Goal: Transaction & Acquisition: Purchase product/service

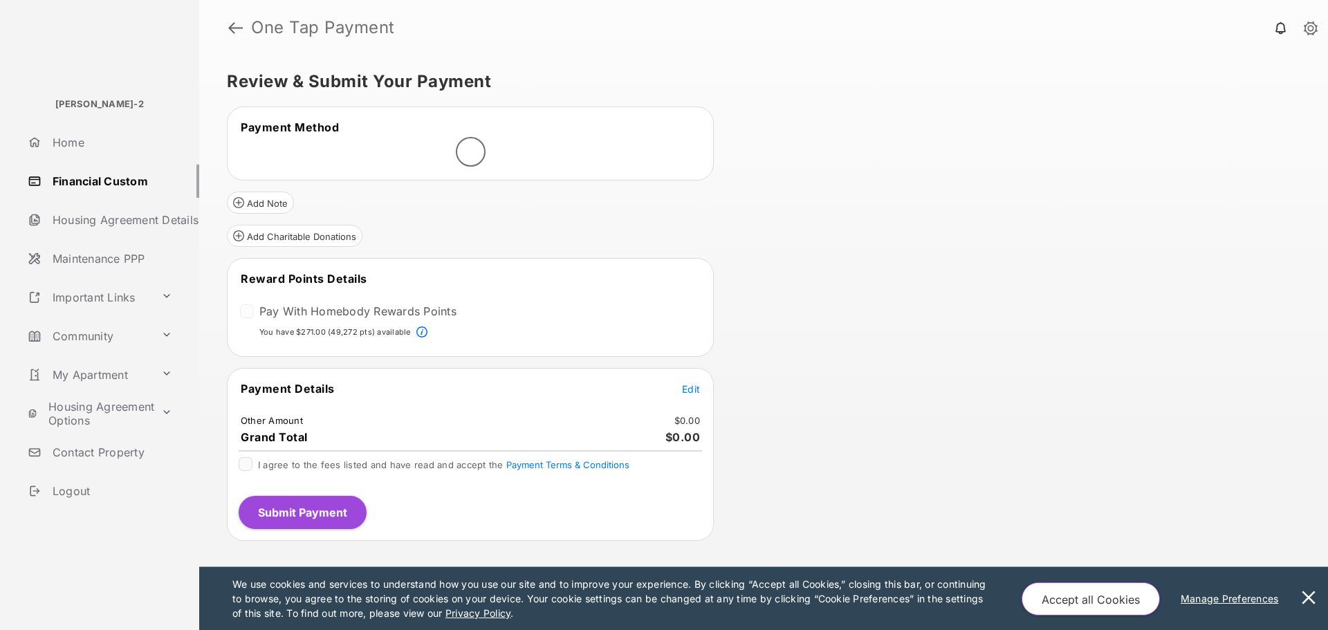
click at [692, 388] on span "Edit" at bounding box center [691, 389] width 18 height 12
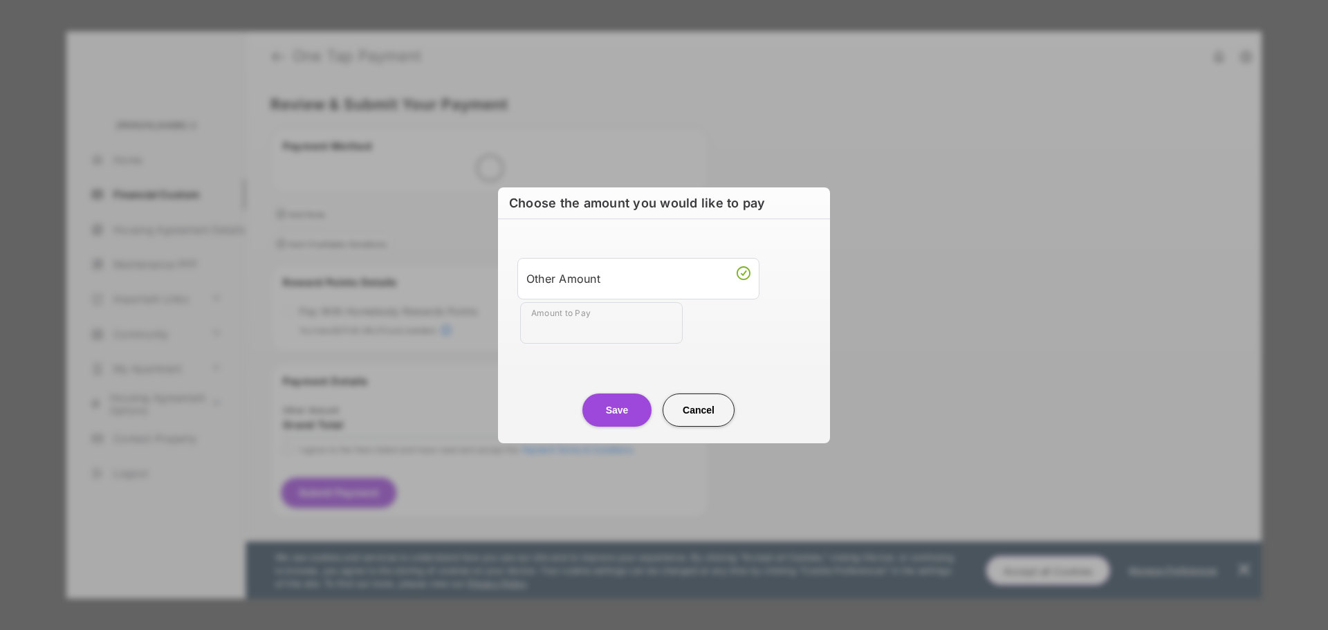
click at [611, 324] on input "Amount to Pay" at bounding box center [601, 323] width 163 height 42
type input "**"
click at [620, 409] on button "Save" at bounding box center [616, 410] width 69 height 33
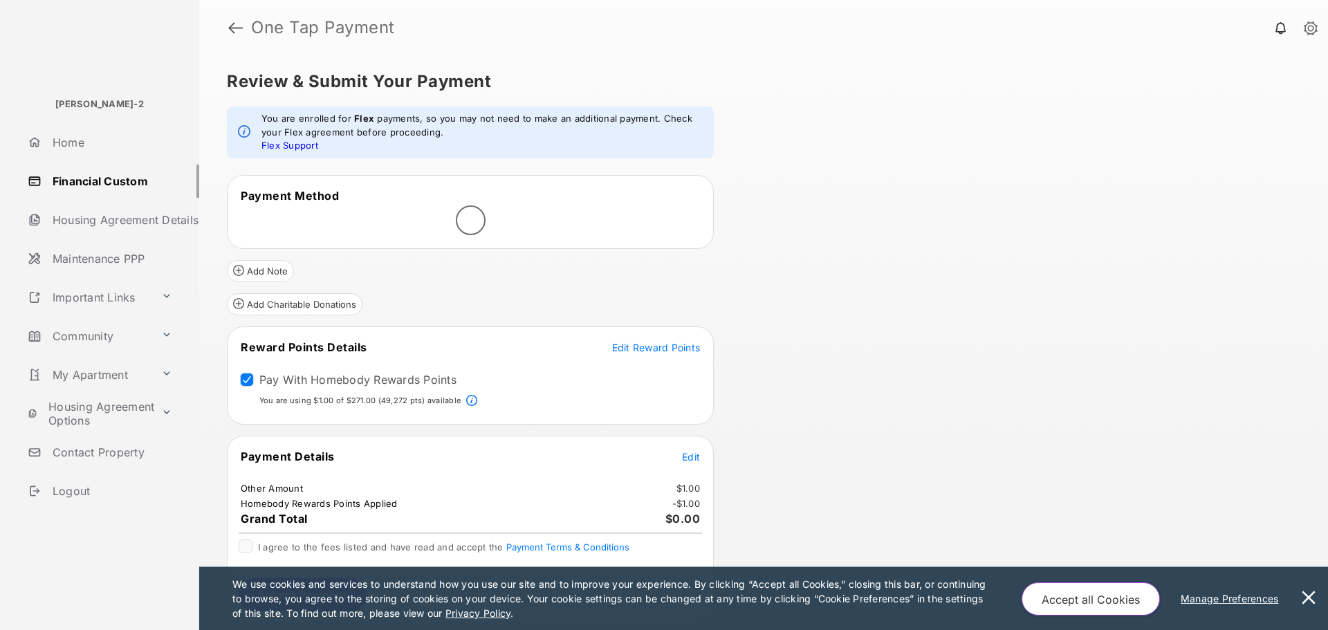
drag, startPoint x: 930, startPoint y: 347, endPoint x: 811, endPoint y: 353, distance: 119.8
click at [811, 353] on div "Review & Submit Your Payment You are enrolled for Flex payments, so you may not…" at bounding box center [763, 342] width 1129 height 575
click at [246, 377] on div "Pay With Homebody Rewards Points" at bounding box center [343, 384] width 228 height 22
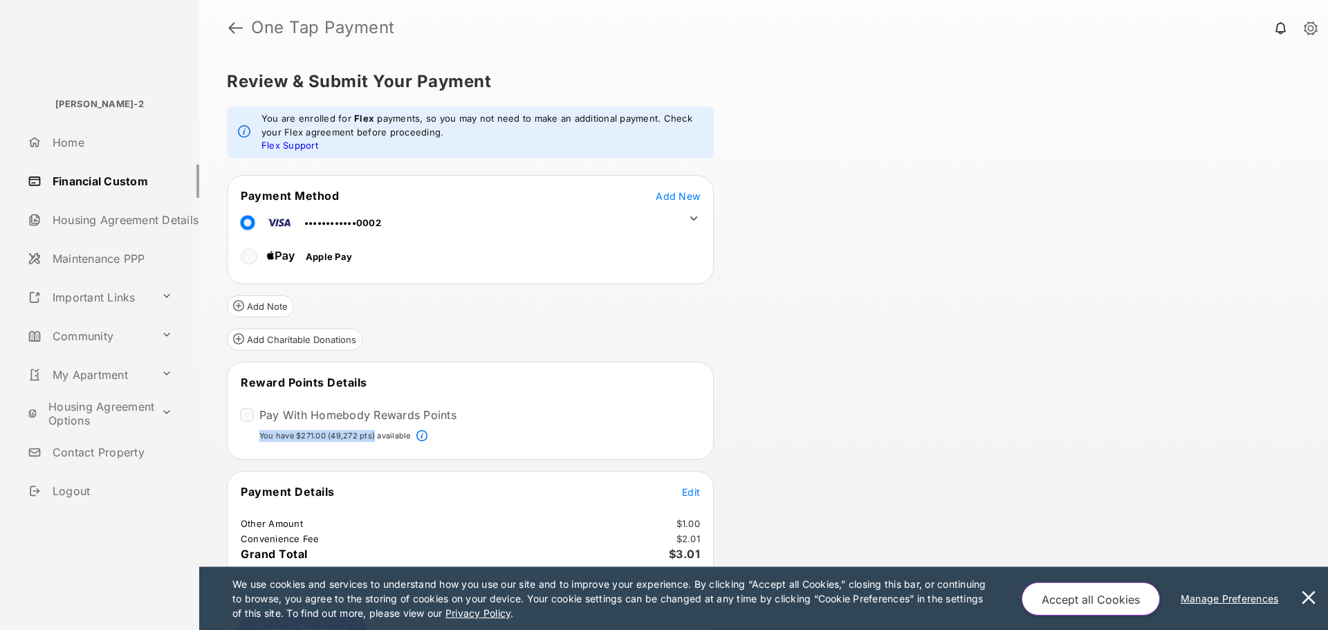
drag, startPoint x: 261, startPoint y: 436, endPoint x: 373, endPoint y: 433, distance: 111.4
click at [373, 433] on p "You have $271.00 (49,272 pts) available" at bounding box center [334, 436] width 151 height 12
copy p "You have $271.00 (49,272 pts)"
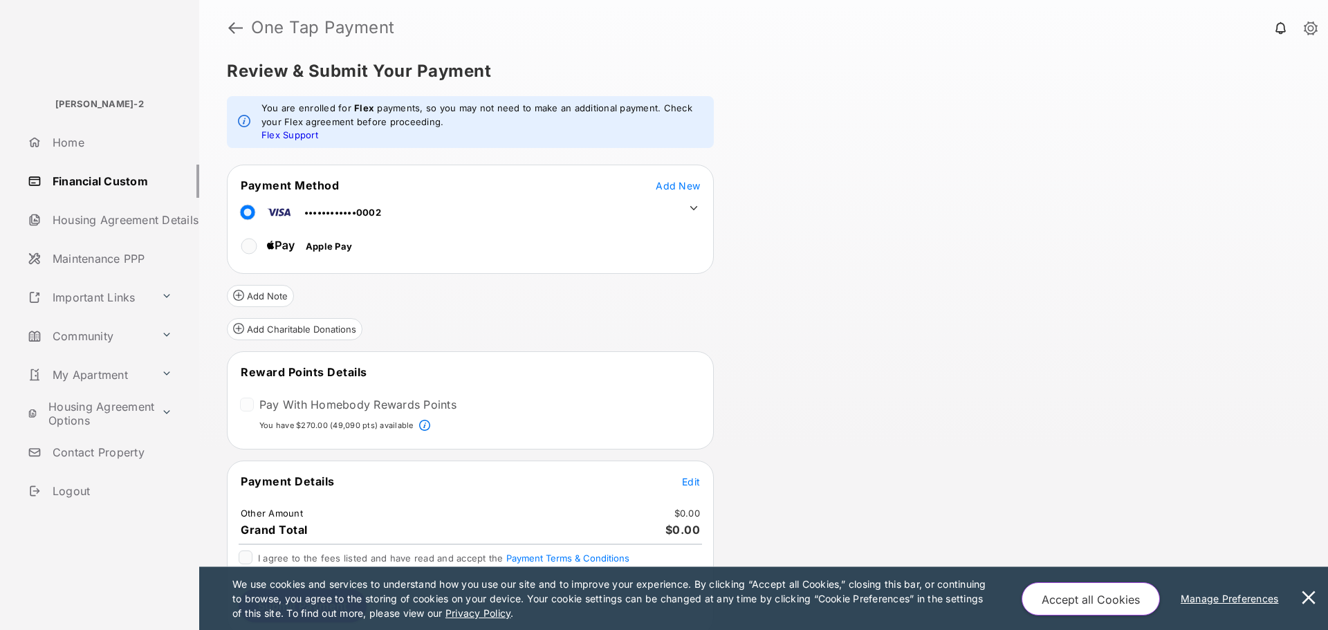
scroll to position [16, 0]
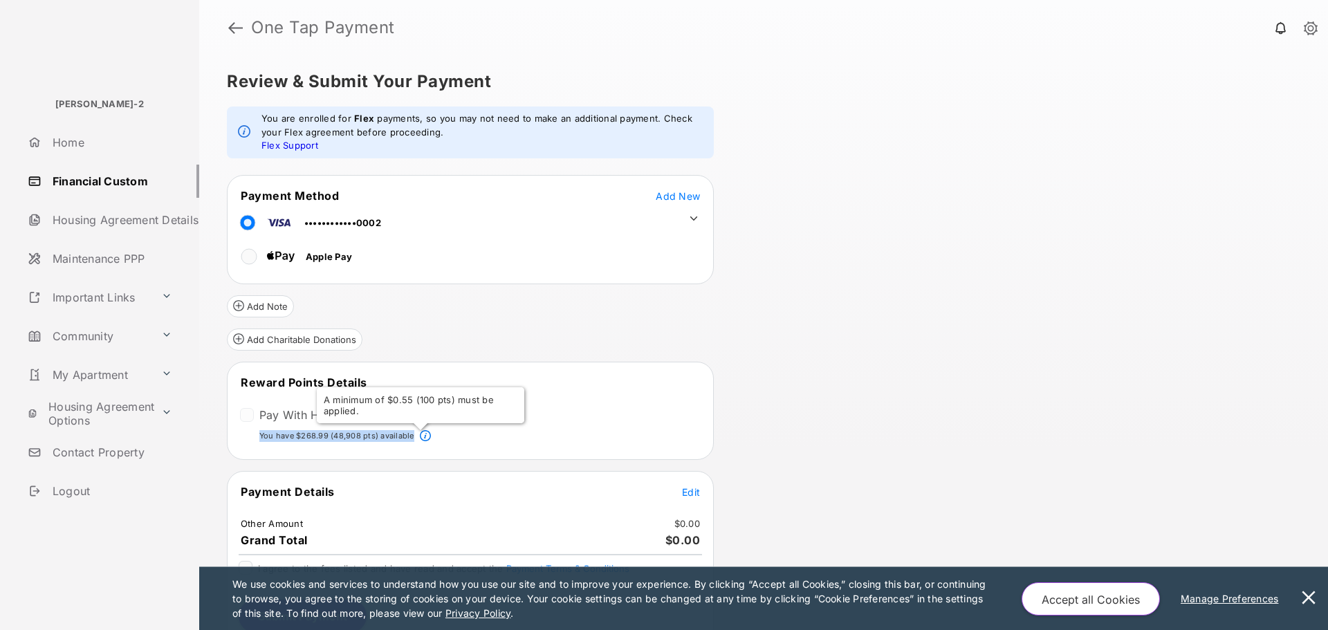
drag, startPoint x: 261, startPoint y: 436, endPoint x: 412, endPoint y: 439, distance: 151.5
click at [412, 439] on div "You have $268.99 (48,908 pts) available A minimum of $0.55 (100 pts) must be ap…" at bounding box center [470, 438] width 483 height 17
copy p "You have $268.99 (48,908 pts) available"
click at [968, 220] on div "Review & Submit Your Payment You are enrolled for Flex payments, so you may not…" at bounding box center [763, 342] width 1129 height 575
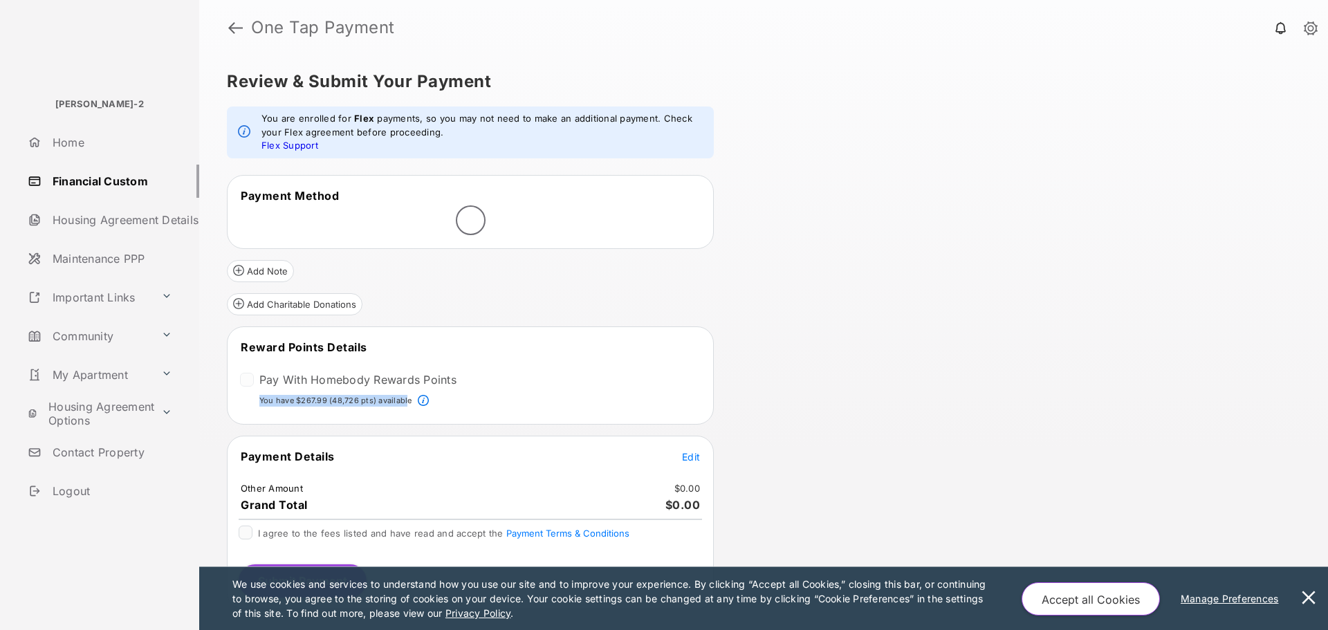
drag, startPoint x: 259, startPoint y: 401, endPoint x: 405, endPoint y: 395, distance: 146.1
click at [405, 395] on div "You have $267.99 (48,726 pts) available" at bounding box center [470, 403] width 483 height 17
copy p "You have $267.99 (48,726 pts) availabl"
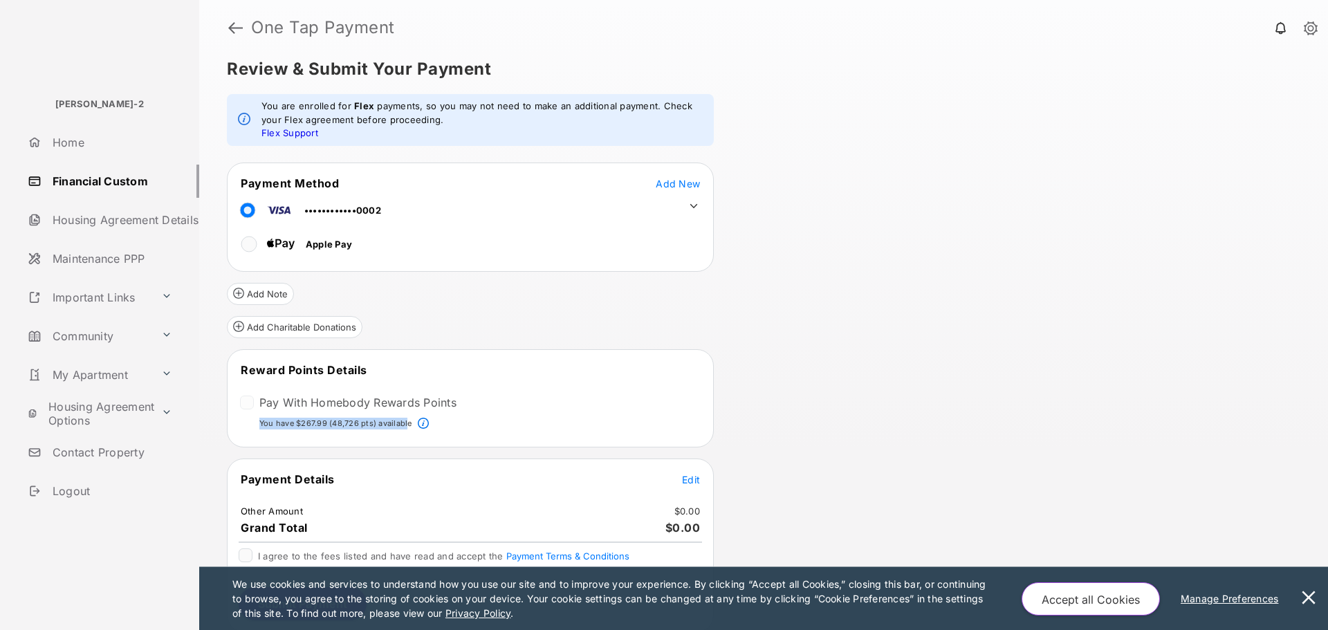
scroll to position [16, 0]
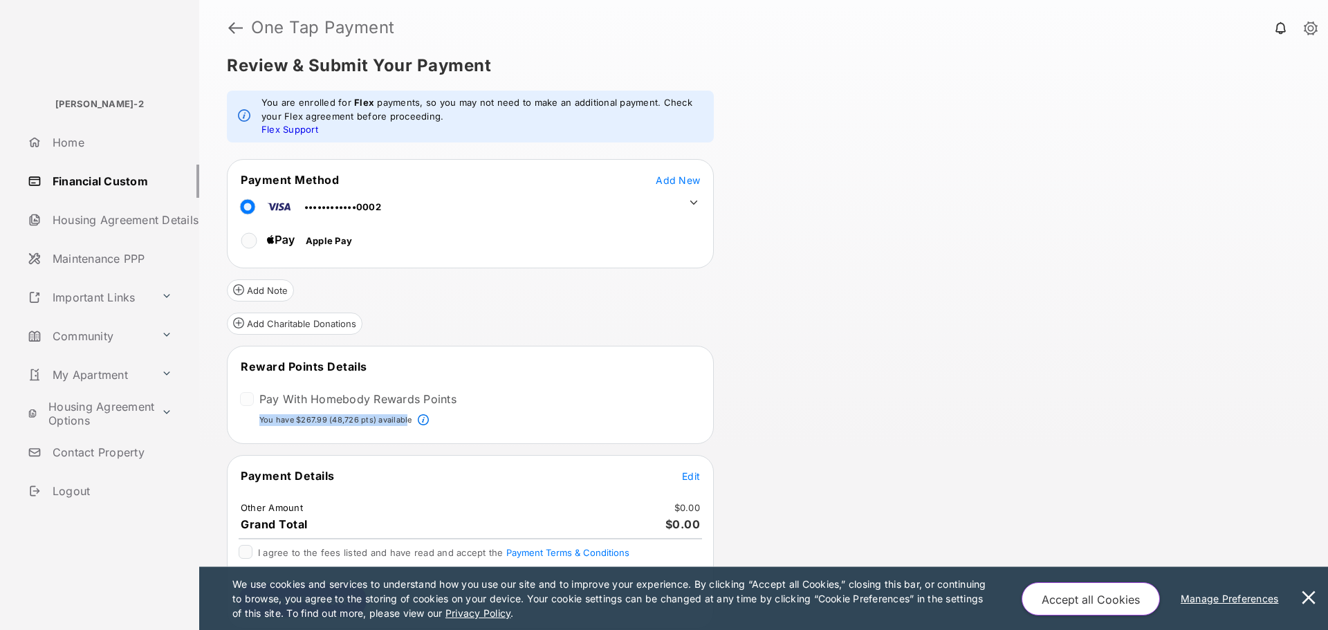
copy p "You have $267.99 (48,726 pts) availabl"
click at [957, 383] on div "Review & Submit Your Payment You are enrolled for Flex payments, so you may not…" at bounding box center [763, 342] width 1129 height 575
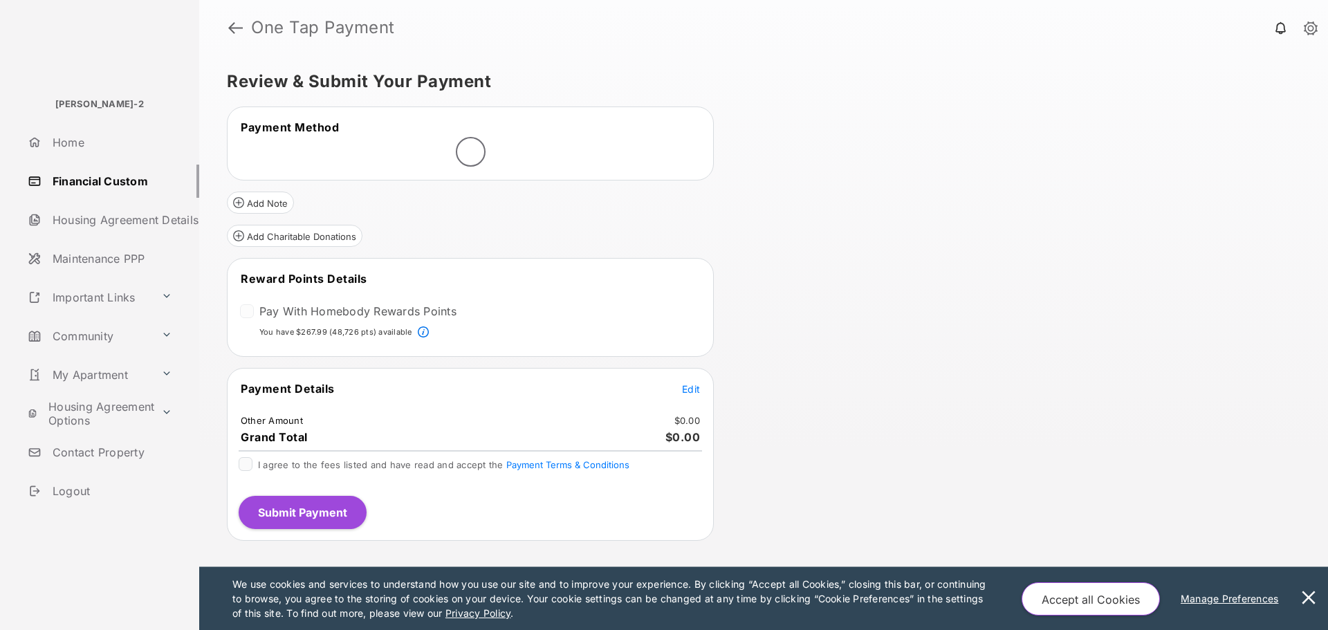
click at [911, 319] on div "Review & Submit Your Payment Payment Method Add Note Add Charitable Donations R…" at bounding box center [763, 342] width 1129 height 575
